Goal: Check status: Check status

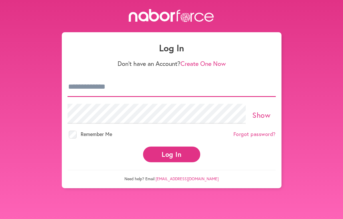
type input "**********"
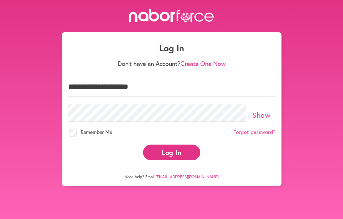
click at [159, 149] on button "Log In" at bounding box center [171, 153] width 57 height 16
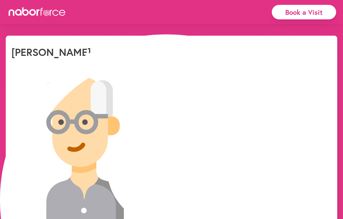
select select "*"
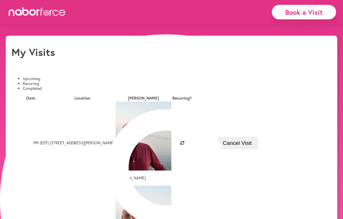
click at [32, 116] on td "[DATE] 1:00 PM (EDT)" at bounding box center [30, 143] width 37 height 84
